Goal: Find specific page/section: Find specific page/section

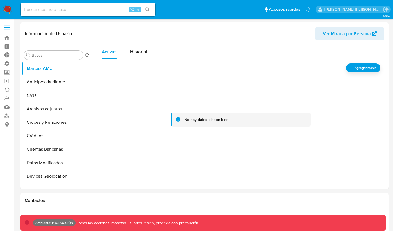
select select "10"
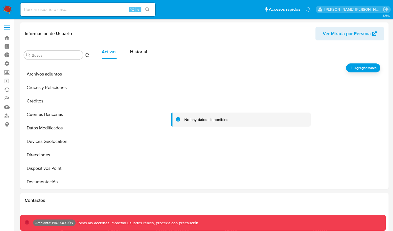
click at [7, 11] on img at bounding box center [8, 10] width 10 height 10
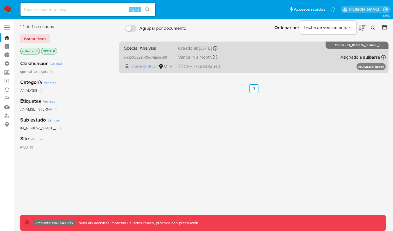
click at [142, 67] on span "2609328602" at bounding box center [144, 66] width 25 height 6
click at [146, 49] on span "Special Analysis" at bounding box center [148, 47] width 49 height 7
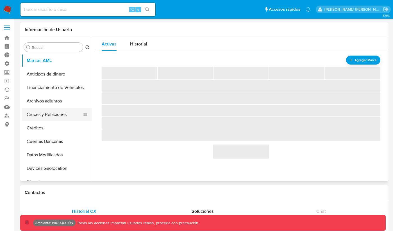
select select "10"
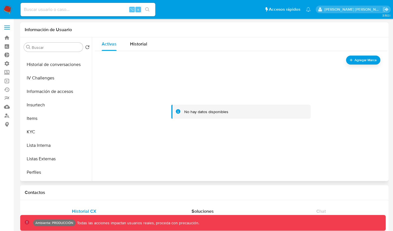
scroll to position [227, 0]
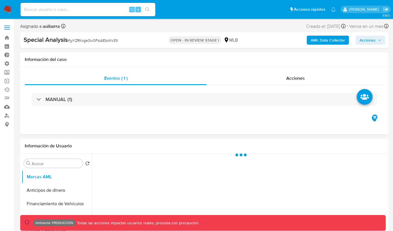
click at [371, 40] on span "Acciones" at bounding box center [367, 40] width 16 height 9
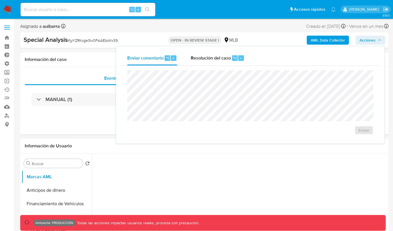
select select "10"
click at [206, 56] on span "Resolución del caso" at bounding box center [211, 57] width 40 height 6
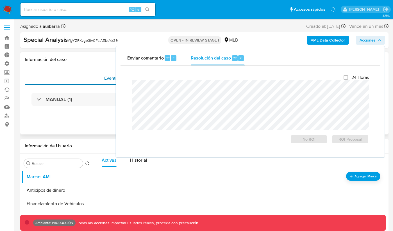
click at [113, 78] on span "Eventos ( 1 )" at bounding box center [115, 78] width 23 height 6
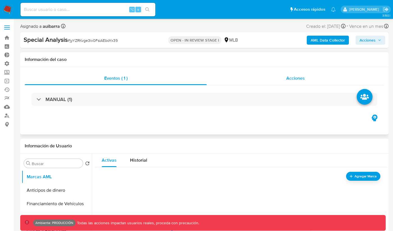
click at [297, 76] on span "Acciones" at bounding box center [295, 78] width 19 height 6
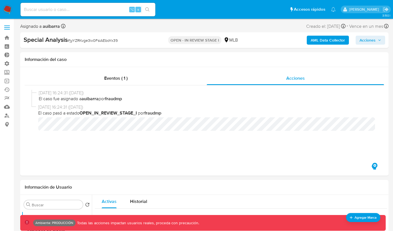
click at [382, 42] on button "Acciones" at bounding box center [369, 40] width 29 height 9
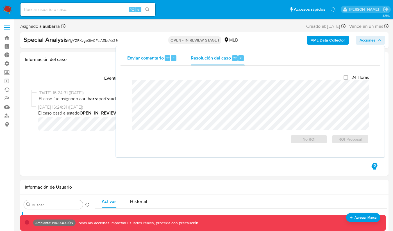
click at [145, 61] on div "Enviar comentario ⌥ c" at bounding box center [152, 58] width 50 height 15
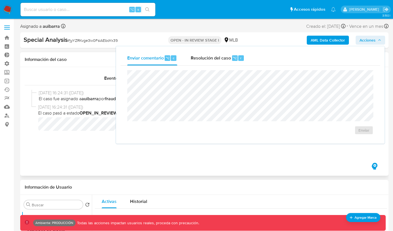
click at [101, 67] on div "Eventos ( 1 ) Acciones 05/08/2025 16:24:31 (hace 6 días) El caso fue asignado a…" at bounding box center [204, 121] width 368 height 109
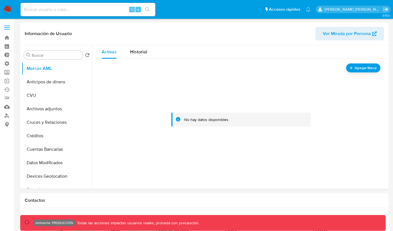
select select "10"
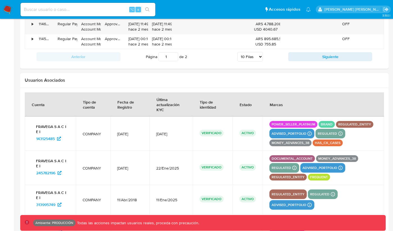
scroll to position [894, 0]
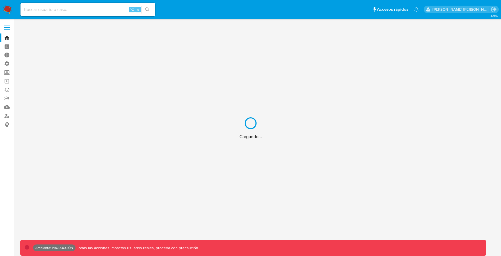
click at [73, 9] on div "Cargando..." at bounding box center [250, 128] width 501 height 256
click at [72, 9] on div "Cargando..." at bounding box center [250, 128] width 501 height 256
click at [69, 9] on div "Cargando..." at bounding box center [250, 128] width 501 height 256
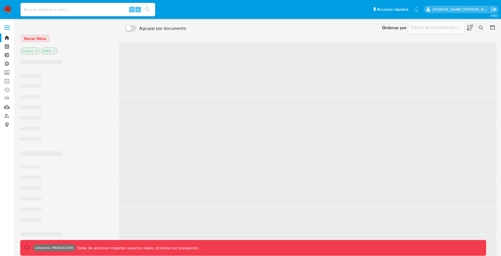
click at [56, 8] on input at bounding box center [87, 9] width 135 height 7
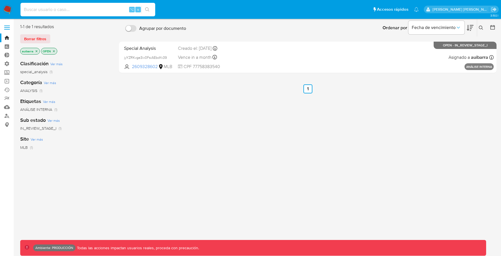
paste input "2622660528"
type input "2622660528"
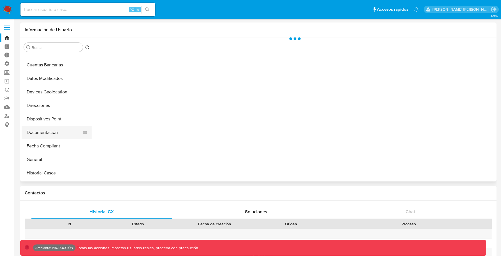
scroll to position [75, 0]
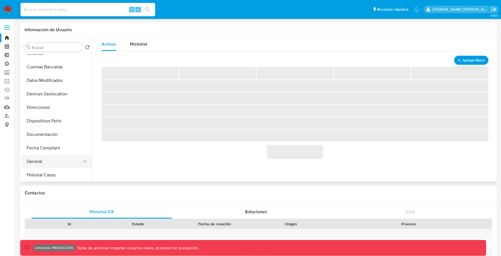
select select "10"
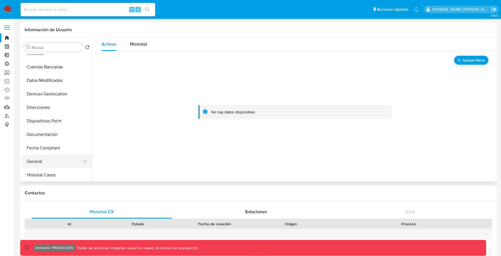
click at [31, 155] on button "General" at bounding box center [55, 160] width 66 height 13
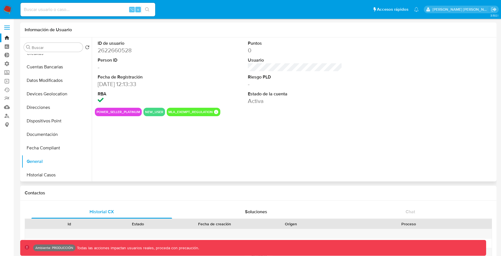
click at [120, 111] on button "power_seller_platinum" at bounding box center [119, 112] width 44 height 2
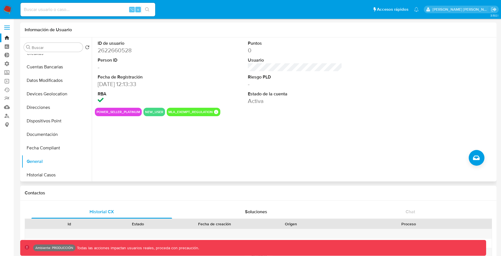
click at [120, 111] on button "power_seller_platinum" at bounding box center [119, 112] width 44 height 2
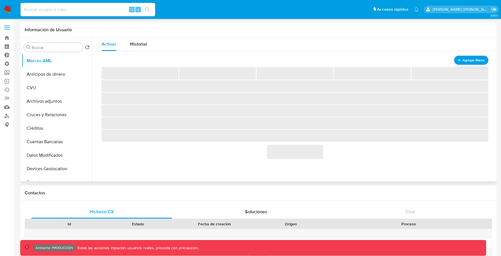
select select "10"
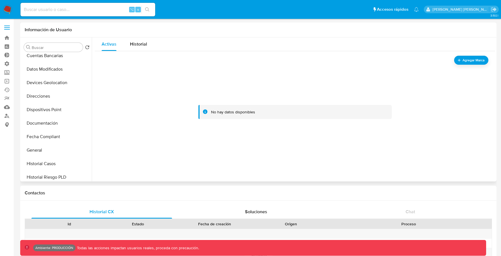
scroll to position [104, 0]
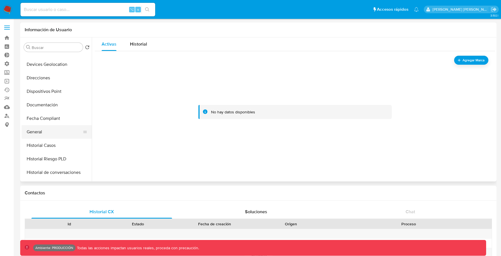
click at [39, 131] on button "General" at bounding box center [55, 131] width 66 height 13
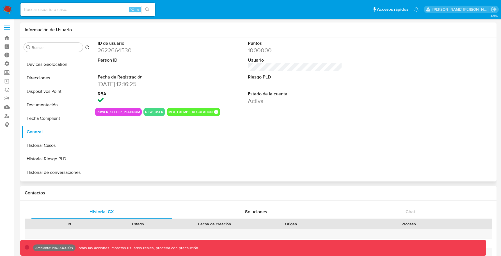
click at [191, 113] on button "mla_exempt_regulation" at bounding box center [190, 112] width 44 height 2
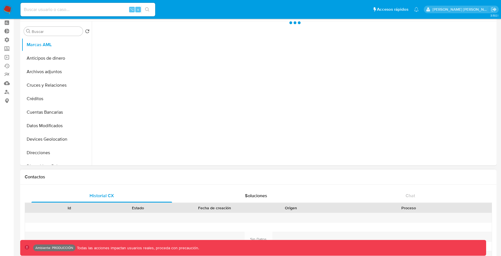
scroll to position [11, 0]
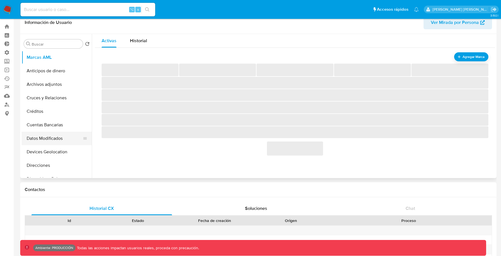
select select "10"
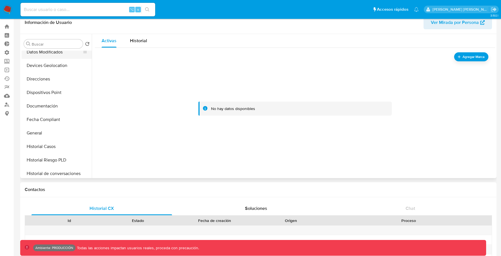
scroll to position [139, 0]
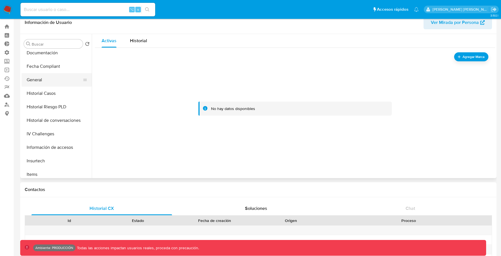
click at [63, 81] on button "General" at bounding box center [55, 79] width 66 height 13
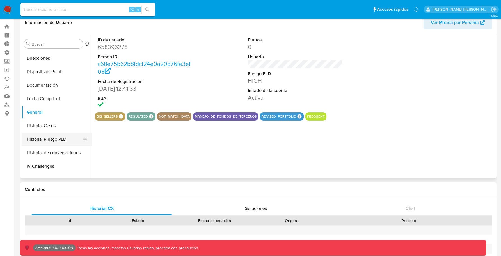
scroll to position [108, 0]
